Goal: Task Accomplishment & Management: Manage account settings

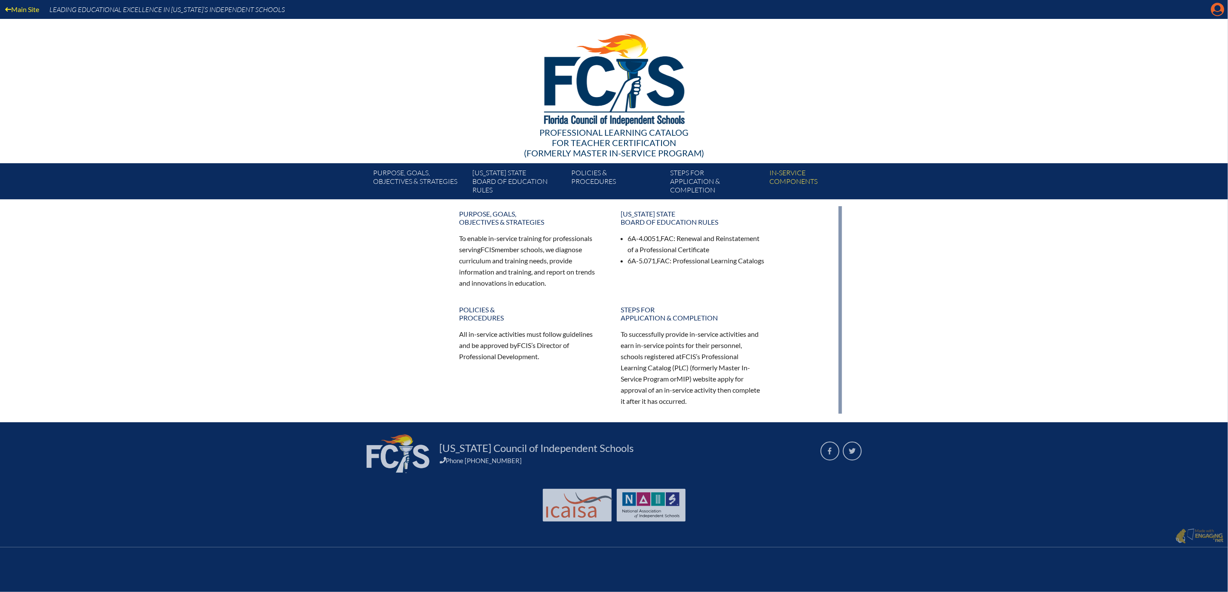
click at [1212, 10] on icon "Manage account" at bounding box center [1218, 10] width 14 height 14
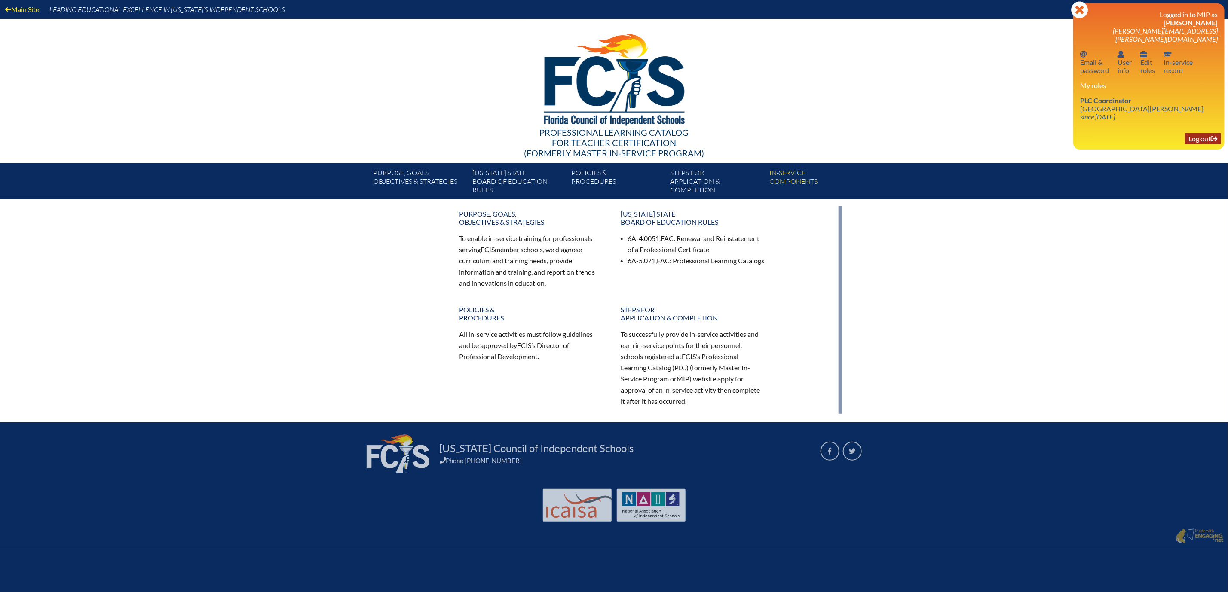
click at [1191, 144] on link "Log out Log out" at bounding box center [1203, 139] width 36 height 12
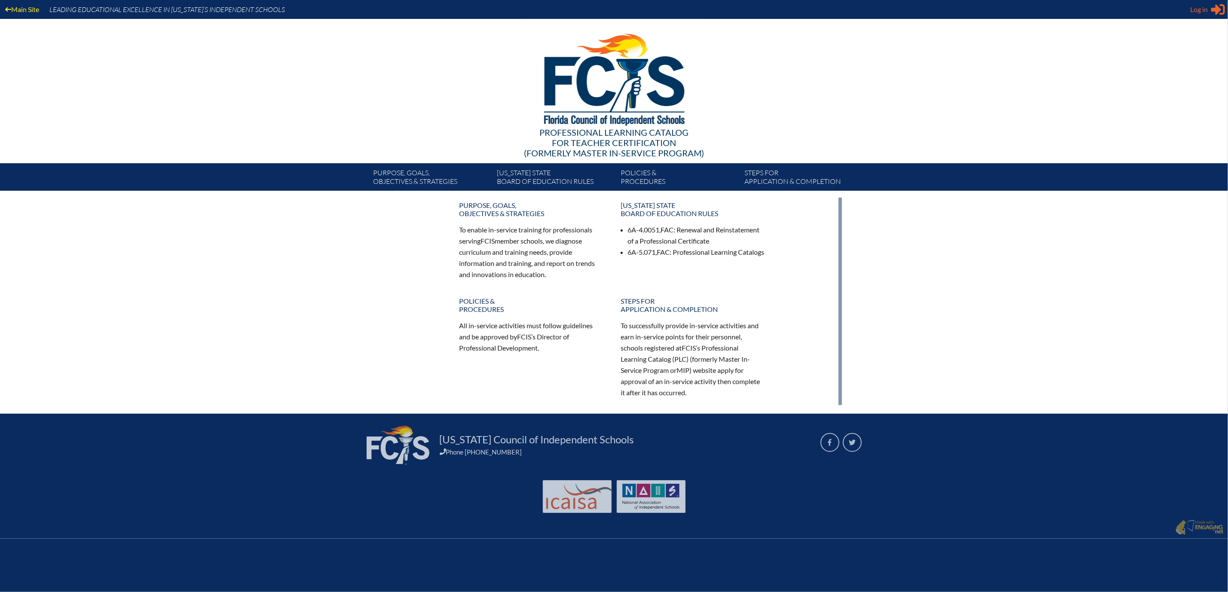
click at [1200, 7] on span "Log in" at bounding box center [1199, 9] width 18 height 10
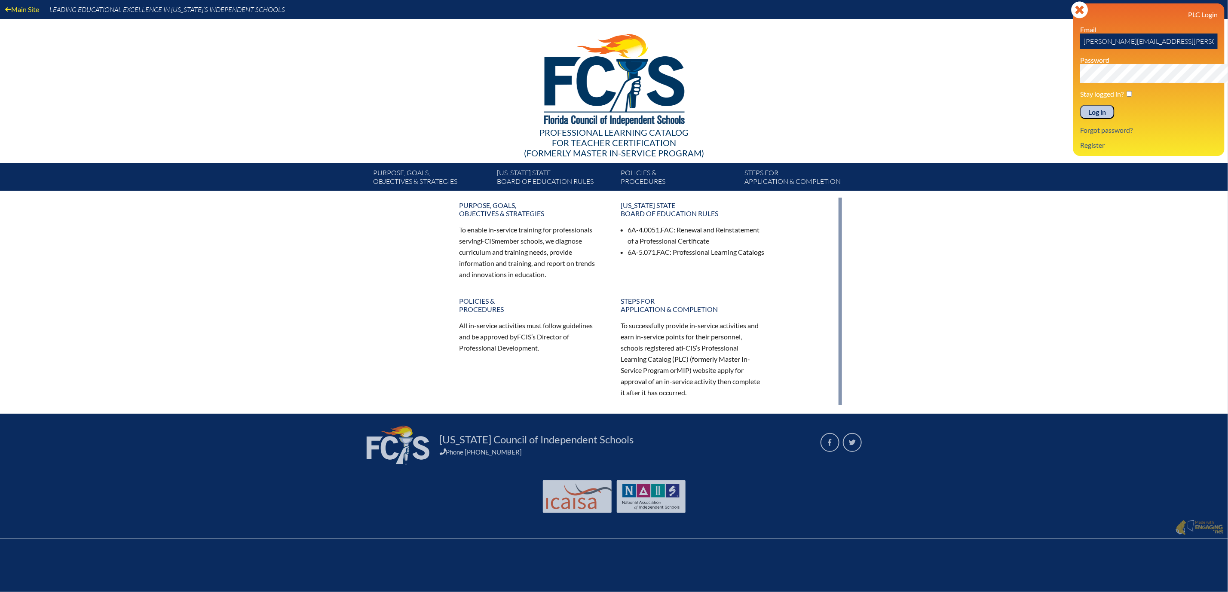
click at [1184, 49] on input "cleta.horton@mdcacademy.org" at bounding box center [1149, 41] width 138 height 15
type input "c"
click at [1080, 49] on input "text" at bounding box center [1149, 41] width 138 height 15
type input "doug.horton@mdcacademy.org"
click at [1080, 120] on input "Log in" at bounding box center [1097, 112] width 34 height 15
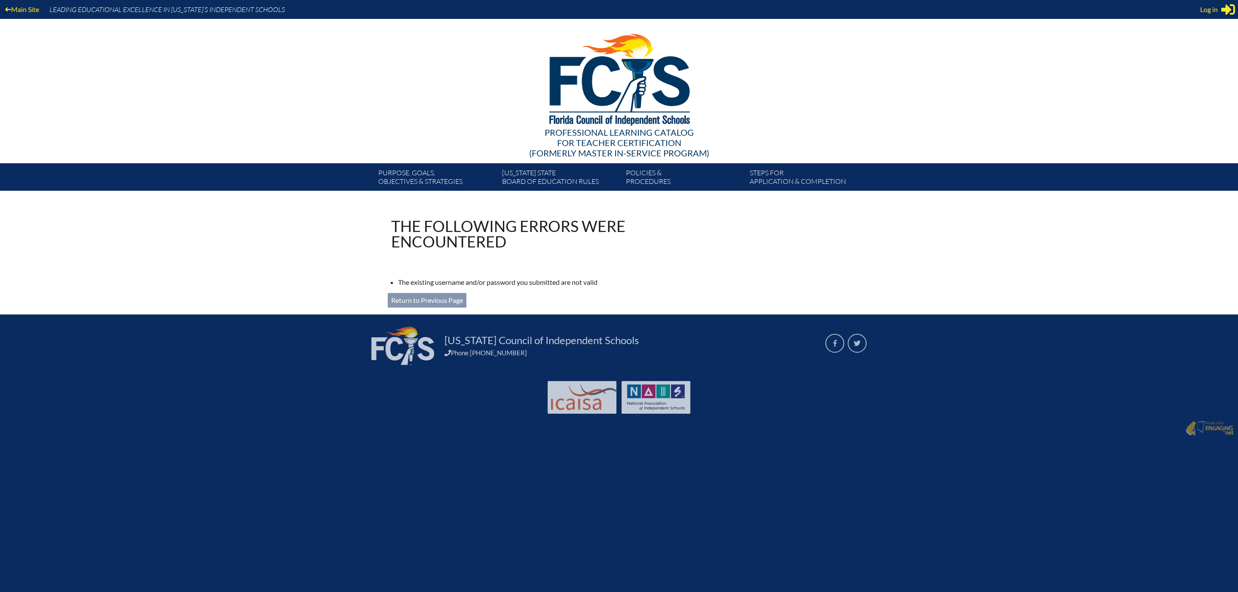
type input "[PERSON_NAME][EMAIL_ADDRESS][PERSON_NAME][DOMAIN_NAME]"
click at [404, 308] on link "Return to Previous Page" at bounding box center [427, 300] width 79 height 15
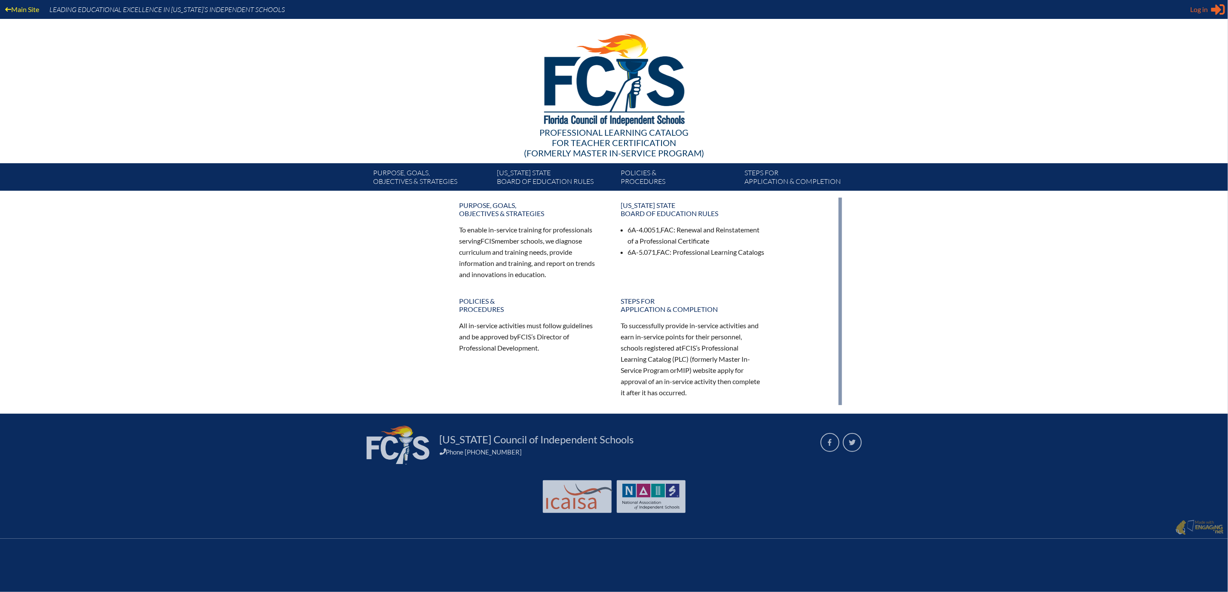
click at [1196, 10] on span "Log in" at bounding box center [1199, 9] width 18 height 10
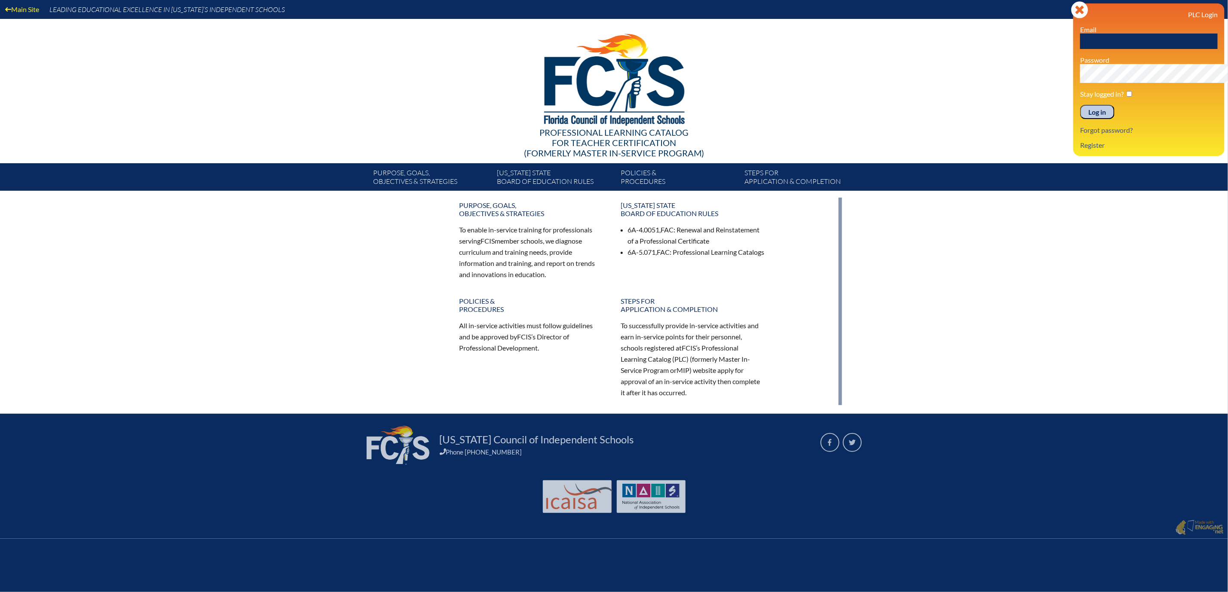
click at [1080, 120] on input "Log in" at bounding box center [1097, 112] width 34 height 15
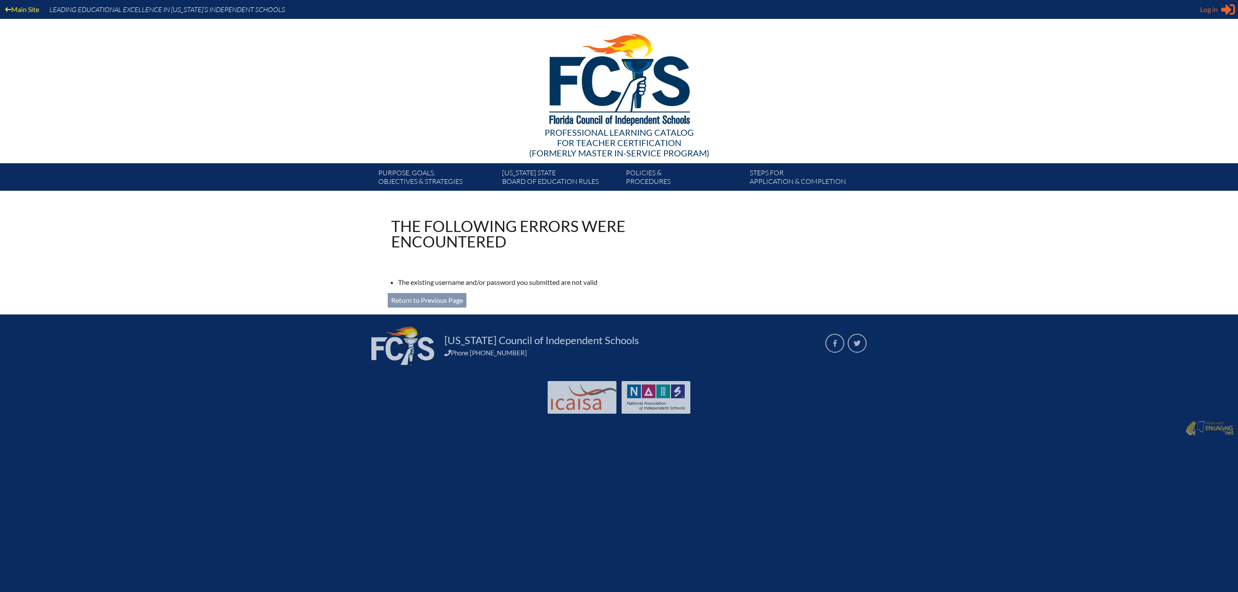
type input "[PERSON_NAME][EMAIL_ADDRESS][PERSON_NAME][DOMAIN_NAME]"
click at [1214, 13] on div "Log in Close Sign in or register" at bounding box center [1217, 10] width 35 height 14
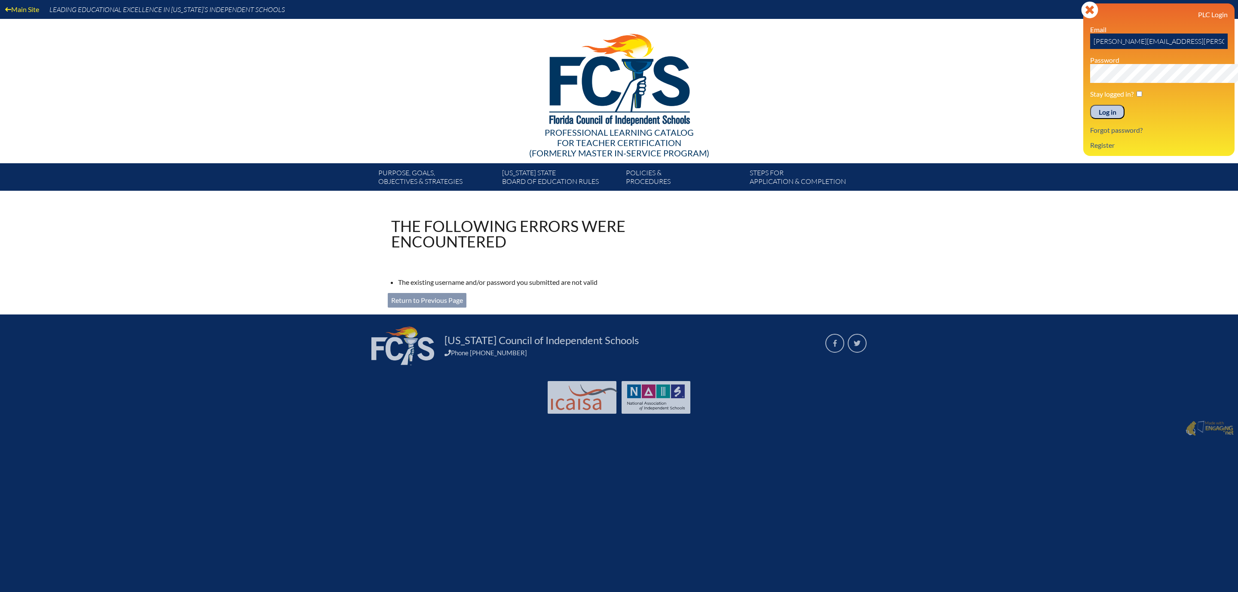
drag, startPoint x: 1192, startPoint y: 53, endPoint x: 1042, endPoint y: 48, distance: 149.2
click at [1042, 48] on div "Main Site Leading Educational Excellence in Florida’s Independent Schools Profe…" at bounding box center [619, 95] width 1238 height 191
click at [1083, 89] on div "Log in Close Sign in or register PLC Login Email Password Stay logged in? Log i…" at bounding box center [1158, 79] width 151 height 153
click at [1090, 49] on input "text" at bounding box center [1159, 41] width 138 height 15
click at [1109, 49] on input "text" at bounding box center [1159, 41] width 138 height 15
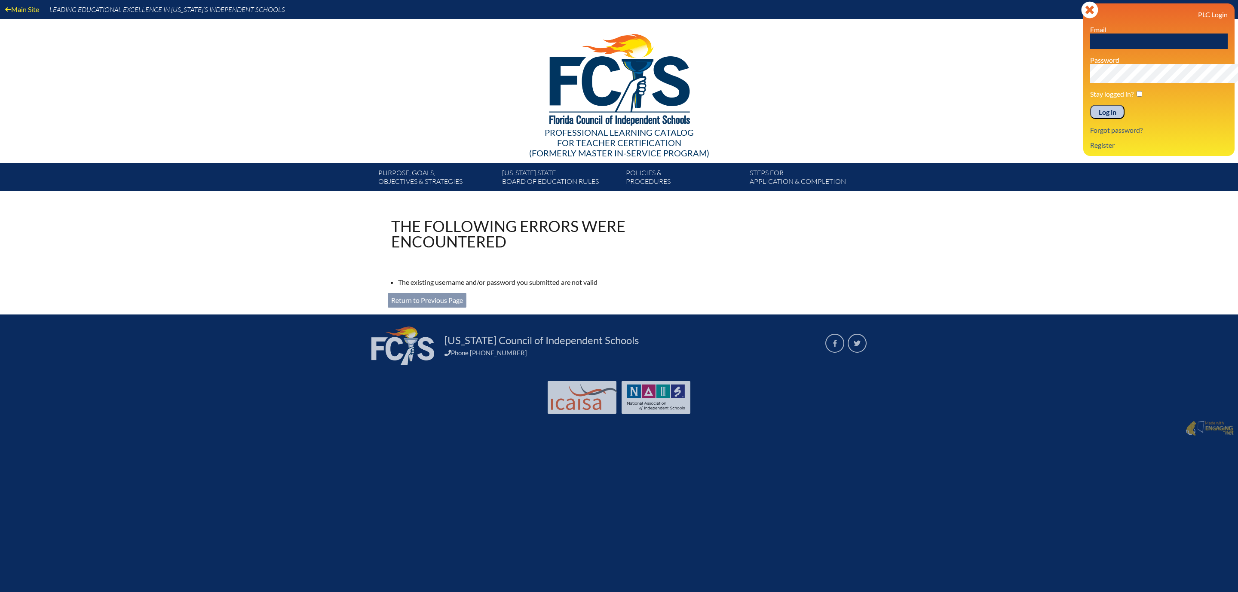
click at [1105, 49] on input "text" at bounding box center [1159, 41] width 138 height 15
type input "doug.horton@mdcacademy.org"
click at [961, 117] on div "Main Site Leading Educational Excellence in Florida’s Independent Schools Profe…" at bounding box center [619, 95] width 1238 height 191
click at [1090, 120] on input "Log in" at bounding box center [1107, 112] width 34 height 15
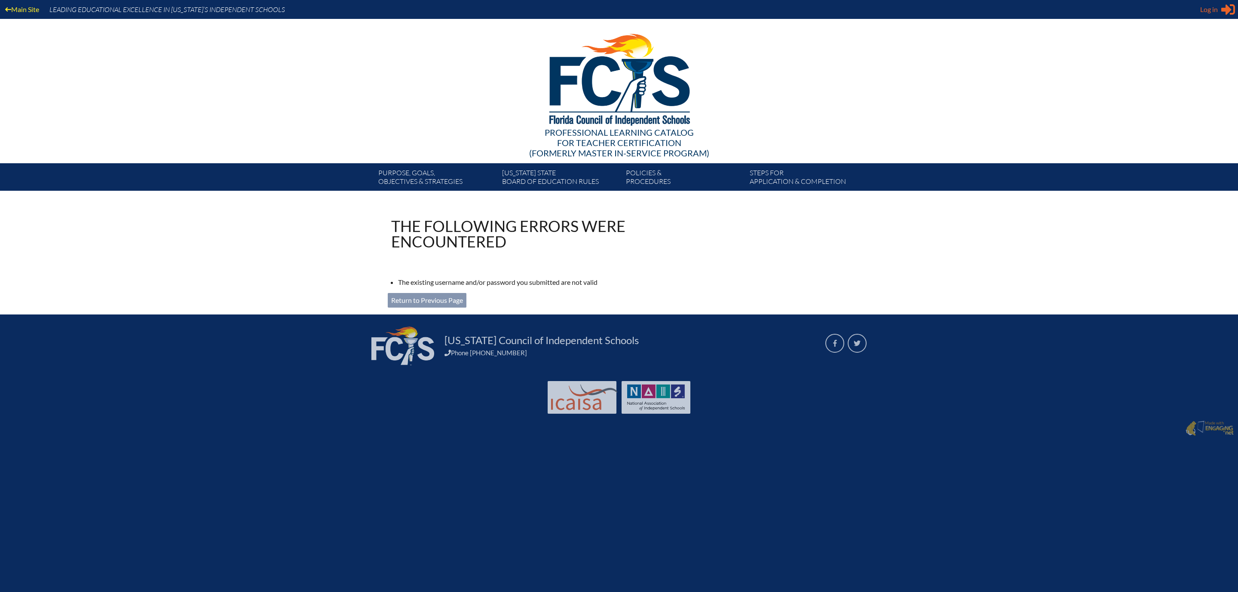
click at [1211, 10] on span "Log in" at bounding box center [1209, 9] width 18 height 10
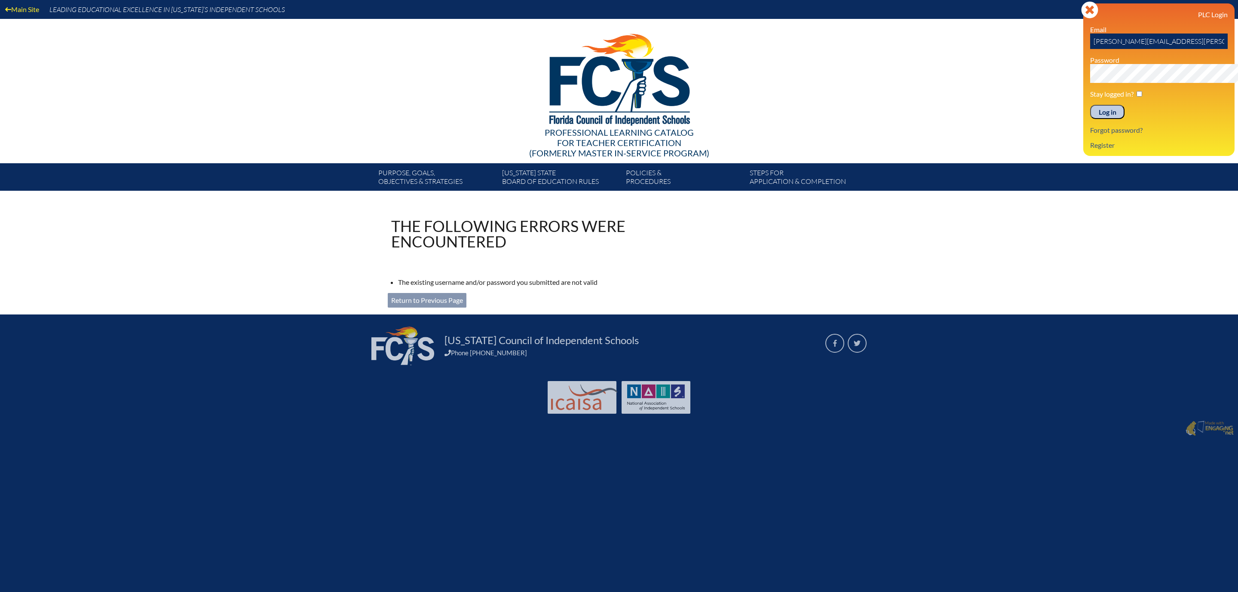
click at [1192, 46] on input "[PERSON_NAME][EMAIL_ADDRESS][PERSON_NAME][DOMAIN_NAME]" at bounding box center [1159, 41] width 138 height 15
type input "c"
type input "[PERSON_NAME][EMAIL_ADDRESS][PERSON_NAME][DOMAIN_NAME]"
click at [1087, 136] on link "Forgot password?" at bounding box center [1116, 130] width 59 height 12
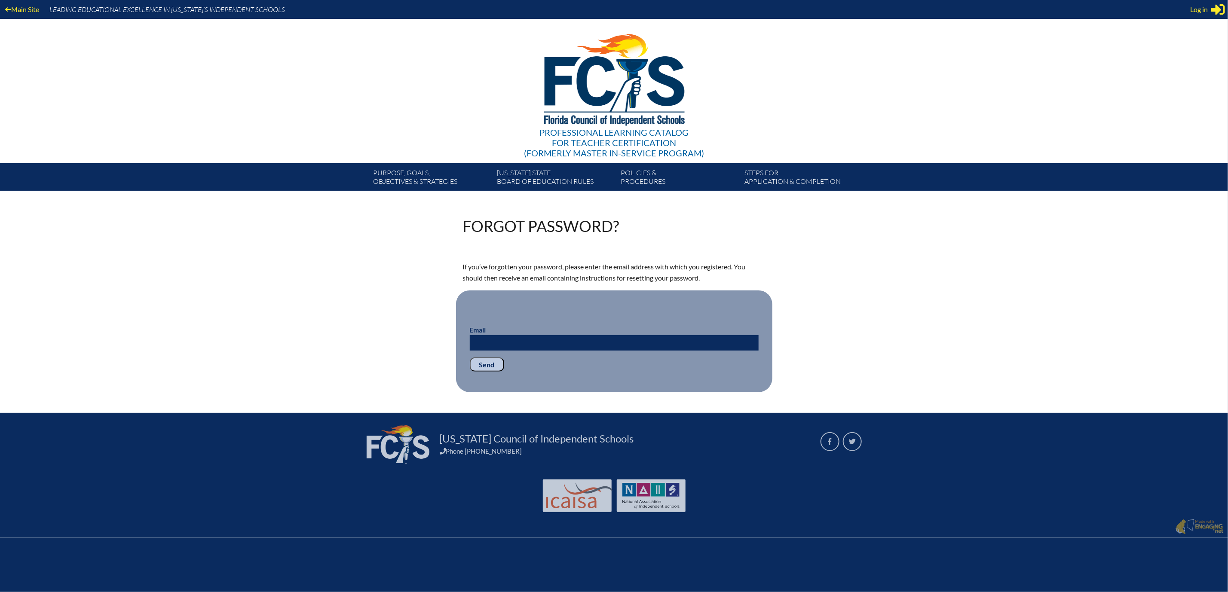
type input "[PERSON_NAME][EMAIL_ADDRESS][PERSON_NAME][DOMAIN_NAME]"
click at [502, 351] on input "Email" at bounding box center [614, 342] width 289 height 15
type input "[PERSON_NAME][EMAIL_ADDRESS][PERSON_NAME][DOMAIN_NAME]"
click at [470, 372] on input "Send" at bounding box center [487, 365] width 34 height 15
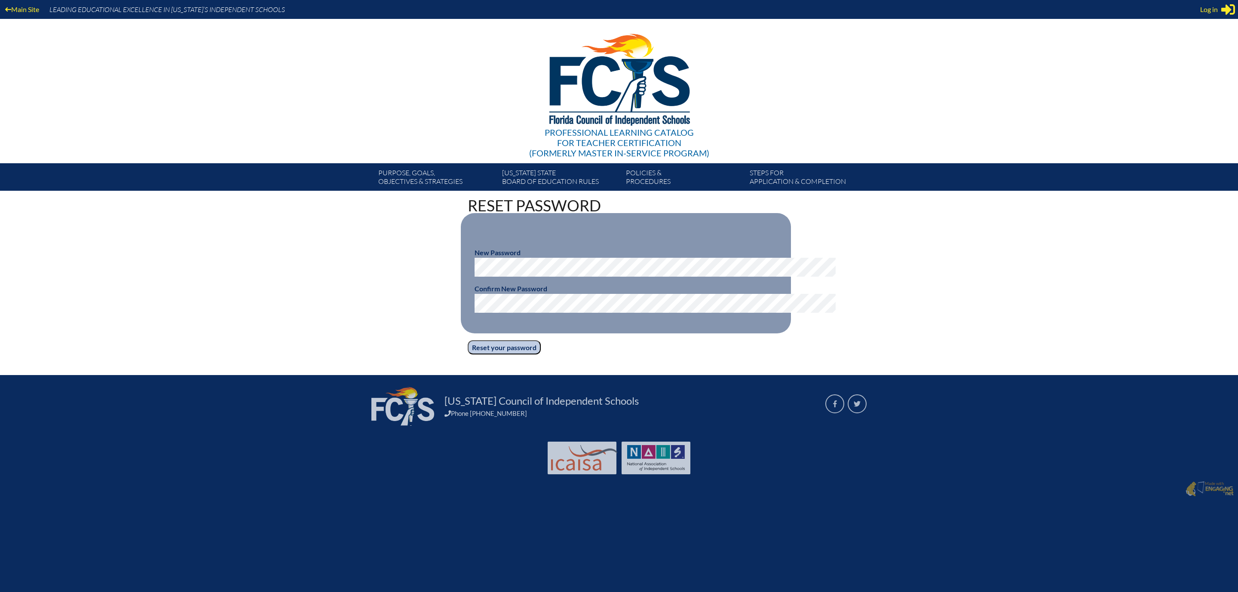
type input "[PERSON_NAME][EMAIL_ADDRESS][PERSON_NAME][DOMAIN_NAME]"
click at [470, 355] on input "Reset your password" at bounding box center [504, 347] width 73 height 15
